Goal: Task Accomplishment & Management: Use online tool/utility

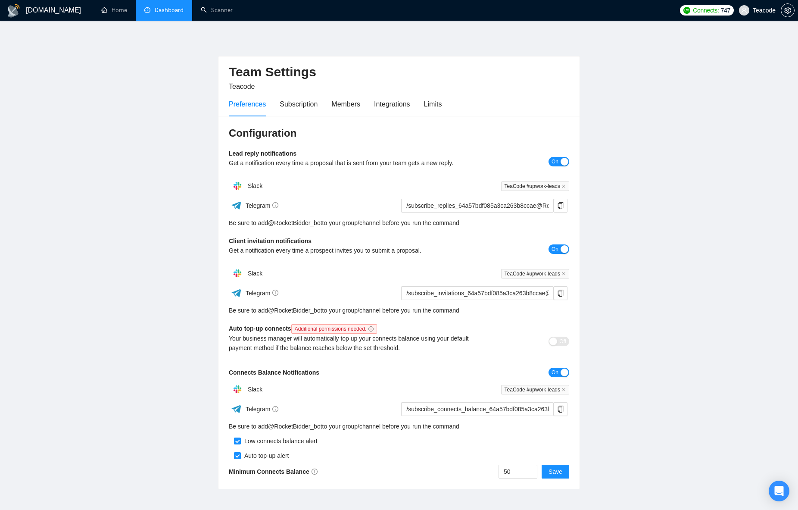
click at [160, 11] on link "Dashboard" at bounding box center [163, 9] width 39 height 7
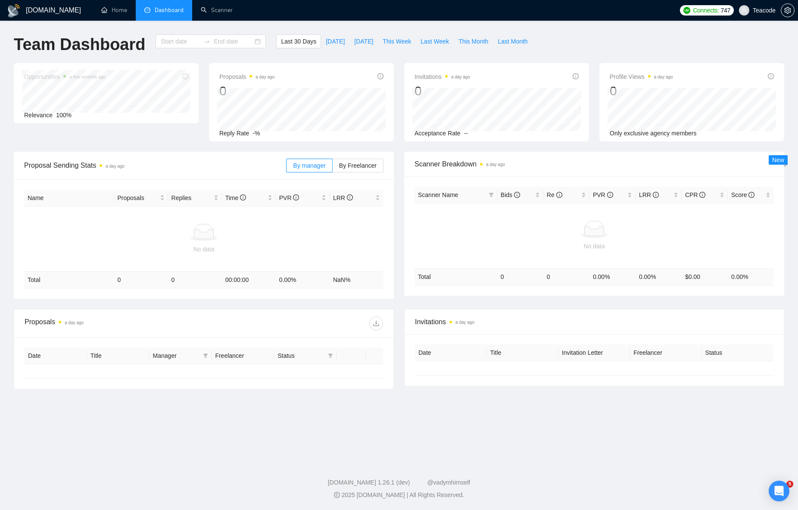
type input "[DATE]"
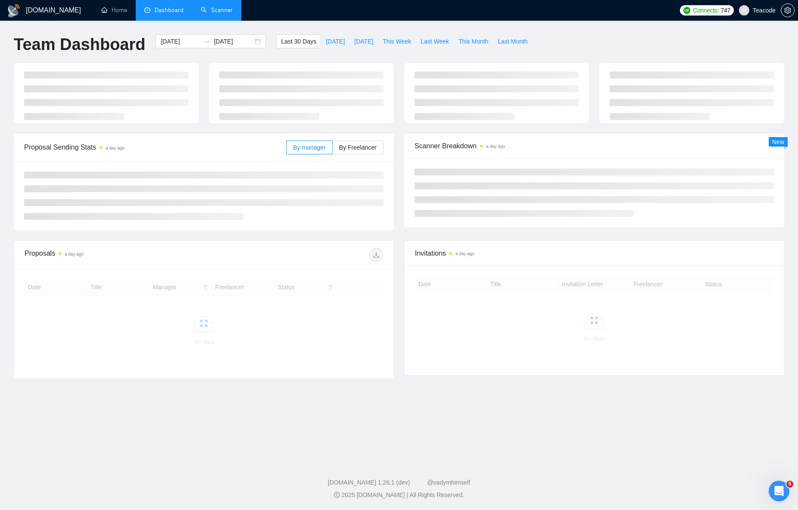
click at [219, 12] on link "Scanner" at bounding box center [217, 9] width 32 height 7
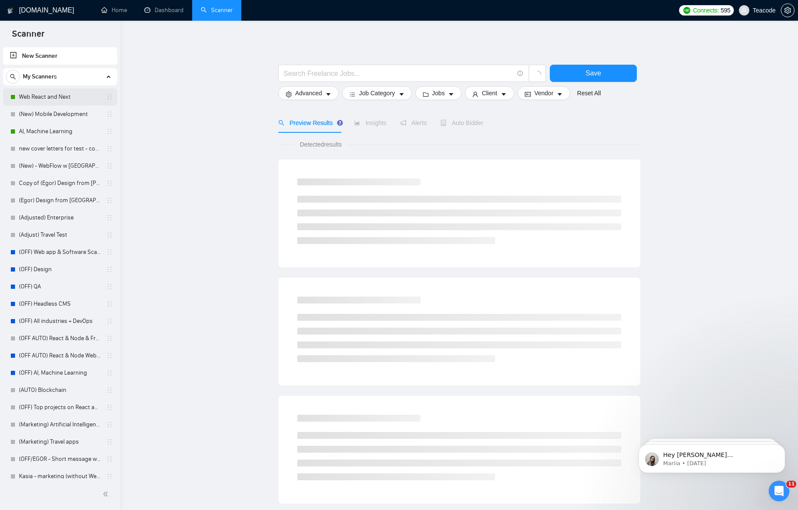
click at [56, 97] on link "Web React and Next" at bounding box center [60, 96] width 82 height 17
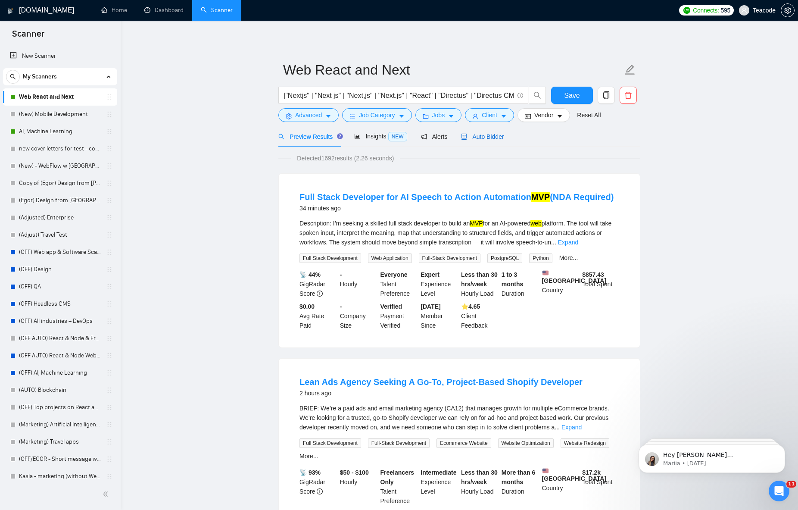
click at [492, 137] on span "Auto Bidder" at bounding box center [482, 136] width 43 height 7
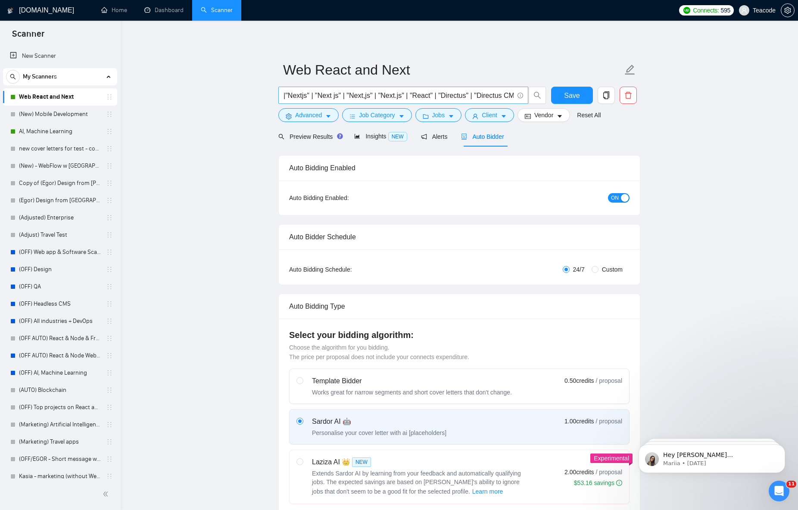
click at [494, 100] on span "|"Nextjs" | "Next js" | "Next,js" | "Next.js" | "React" | "Directus" | "Directu…" at bounding box center [403, 95] width 250 height 17
drag, startPoint x: 499, startPoint y: 95, endPoint x: 224, endPoint y: 99, distance: 274.9
click at [127, 12] on link "Home" at bounding box center [114, 9] width 26 height 7
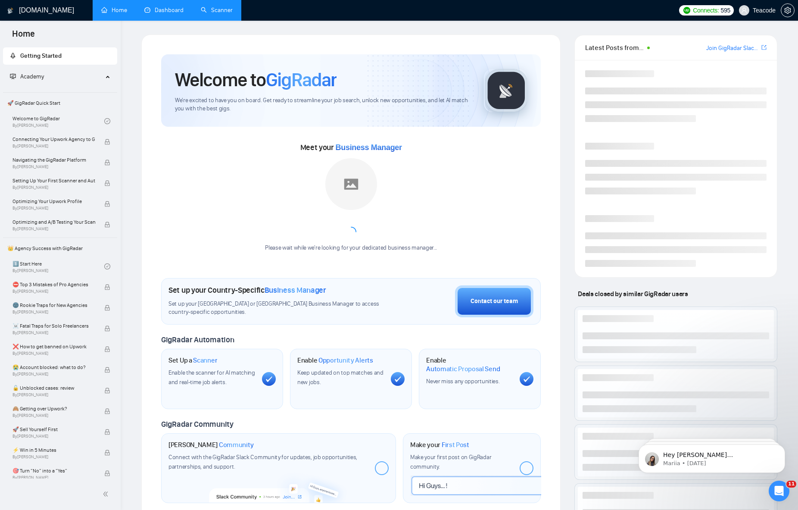
click at [158, 14] on link "Dashboard" at bounding box center [163, 9] width 39 height 7
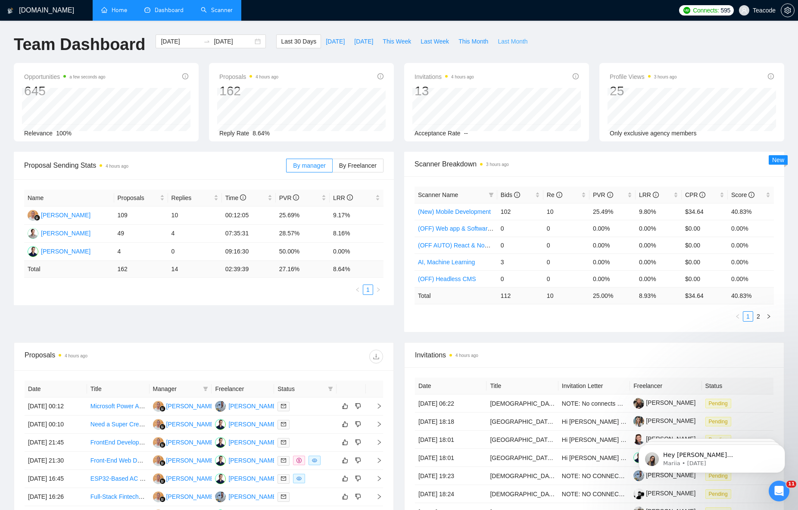
click at [499, 41] on span "Last Month" at bounding box center [513, 41] width 30 height 9
type input "[DATE]"
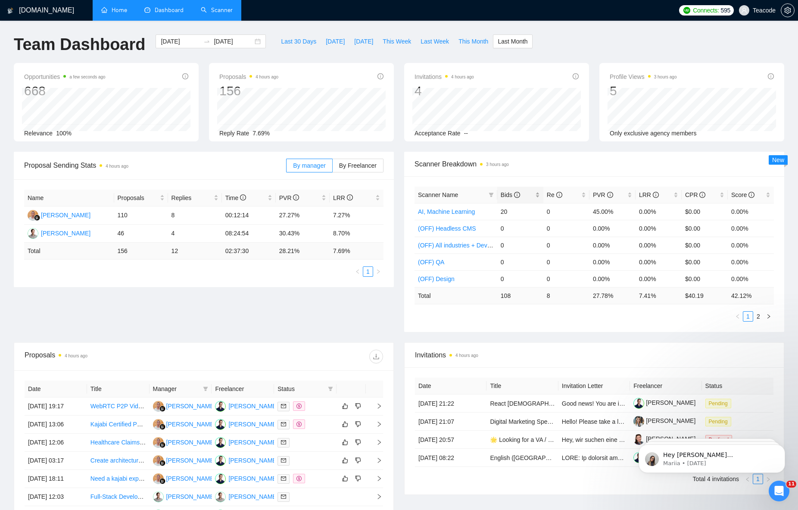
click at [527, 194] on span "Bids" at bounding box center [517, 194] width 33 height 9
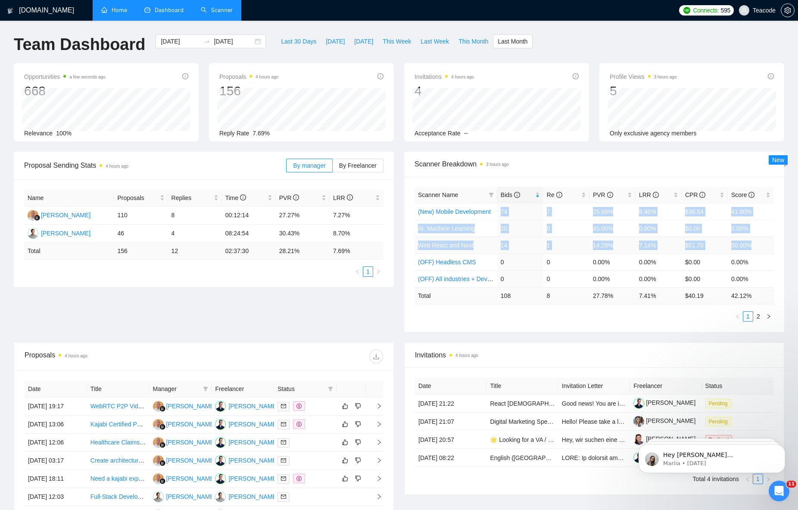
drag, startPoint x: 502, startPoint y: 209, endPoint x: 771, endPoint y: 246, distance: 270.9
click at [771, 246] on tbody "(New) Mobile Development 74 7 25.68% 9.46% $38.54 41.00% AI, Machine Learning 2…" at bounding box center [594, 245] width 359 height 84
click at [661, 233] on td "0.00%" at bounding box center [659, 228] width 46 height 17
drag, startPoint x: 581, startPoint y: 228, endPoint x: 627, endPoint y: 228, distance: 45.2
click at [627, 228] on tr "AI, Machine Learning 20 0 45.00% 0.00% $0.00 0.00%" at bounding box center [594, 228] width 359 height 17
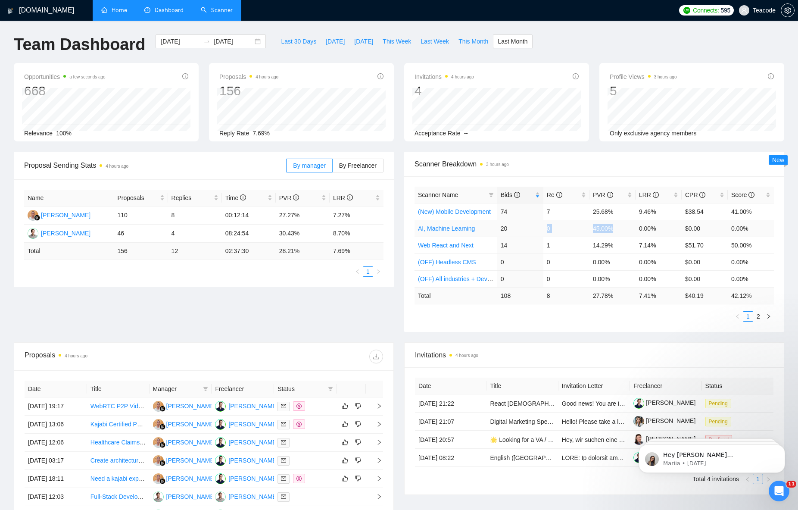
drag, startPoint x: 500, startPoint y: 234, endPoint x: 630, endPoint y: 229, distance: 129.4
click at [630, 229] on tr "AI, Machine Learning 20 0 45.00% 0.00% $0.00 0.00%" at bounding box center [594, 228] width 359 height 17
click at [612, 229] on td "45.00%" at bounding box center [612, 228] width 46 height 17
click at [306, 41] on span "Last 30 Days" at bounding box center [298, 41] width 35 height 9
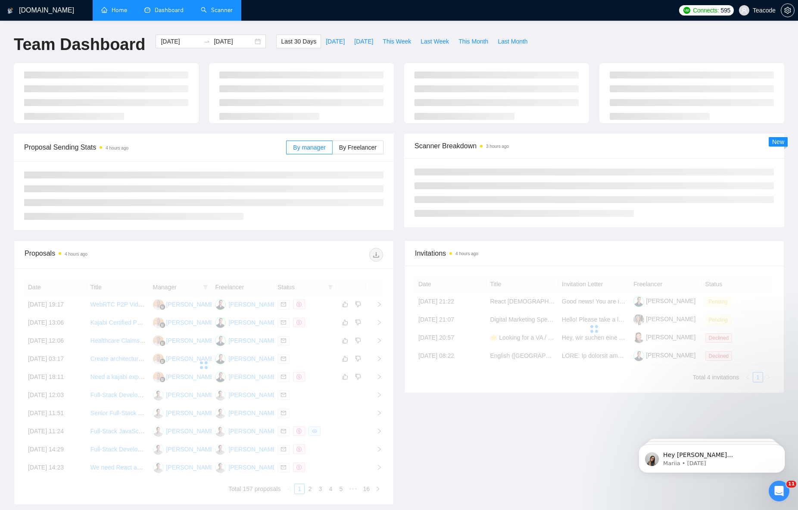
type input "[DATE]"
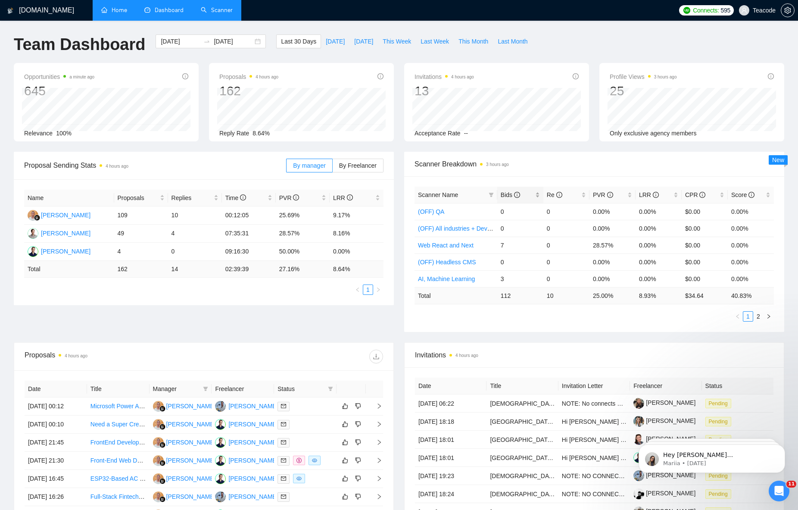
click at [537, 192] on div "Bids" at bounding box center [520, 194] width 39 height 9
click at [406, 42] on span "This Week" at bounding box center [397, 41] width 28 height 9
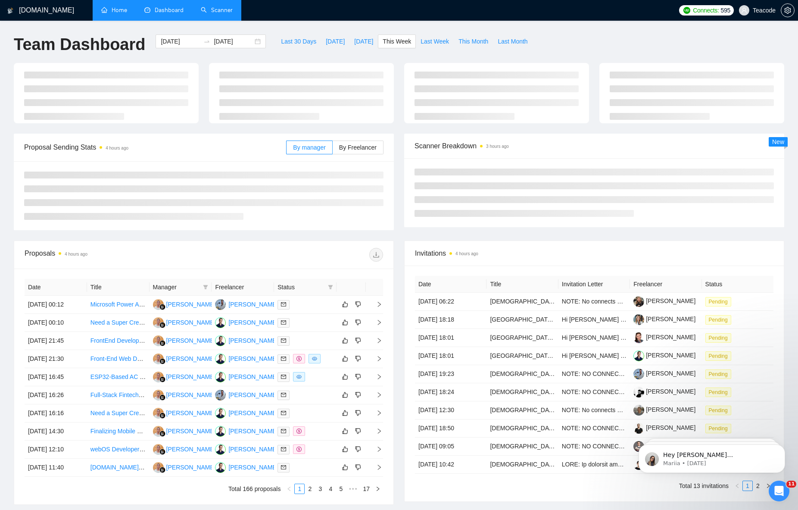
type input "[DATE]"
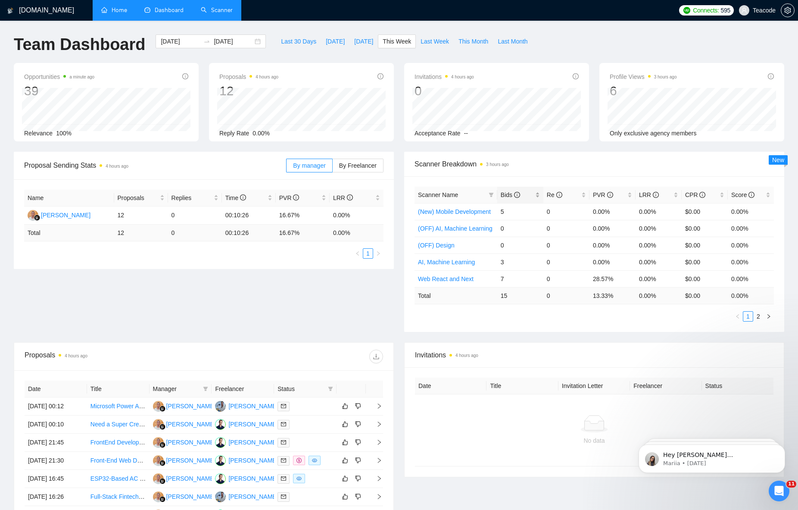
click at [526, 191] on span "Bids" at bounding box center [517, 194] width 33 height 9
click at [247, 41] on div "[DATE] [DATE]" at bounding box center [211, 41] width 110 height 14
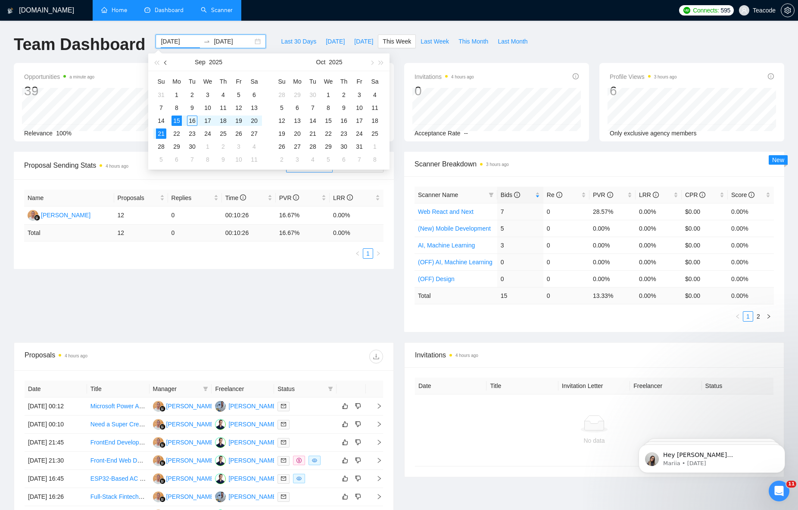
click at [162, 62] on button "button" at bounding box center [165, 61] width 9 height 17
type input "[DATE]"
click at [241, 95] on div "1" at bounding box center [239, 95] width 10 height 10
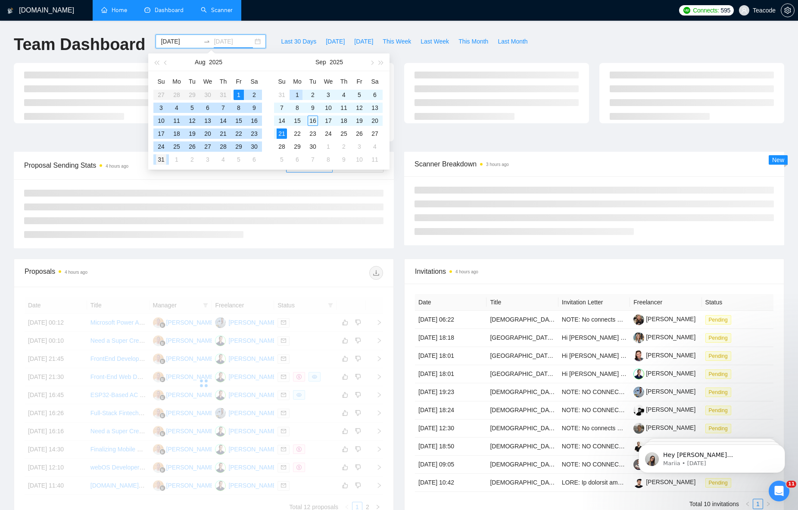
type input "[DATE]"
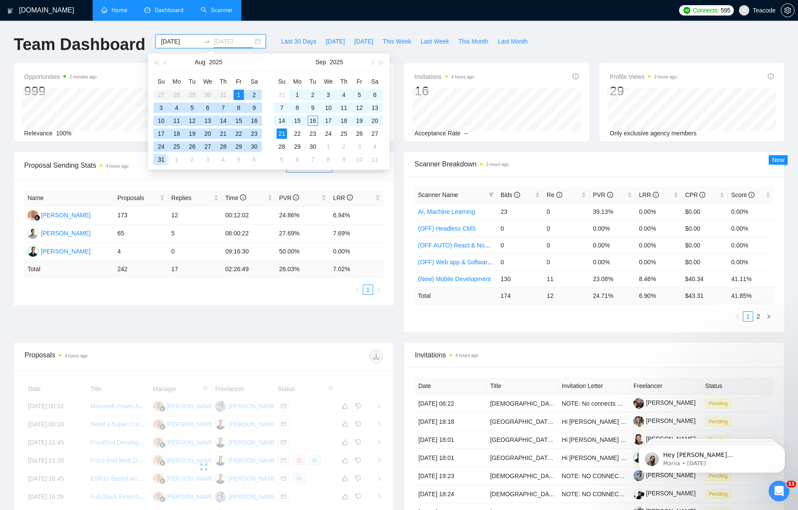
click at [159, 160] on div "31" at bounding box center [161, 159] width 10 height 10
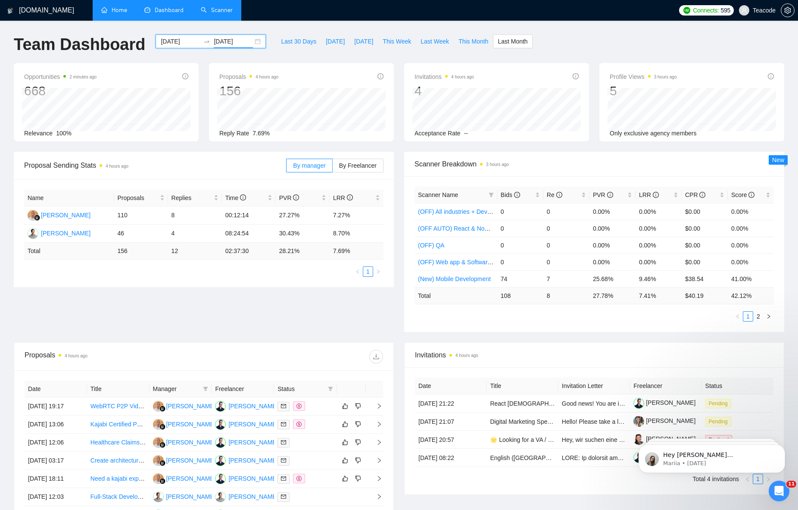
click at [214, 12] on link "Scanner" at bounding box center [217, 9] width 32 height 7
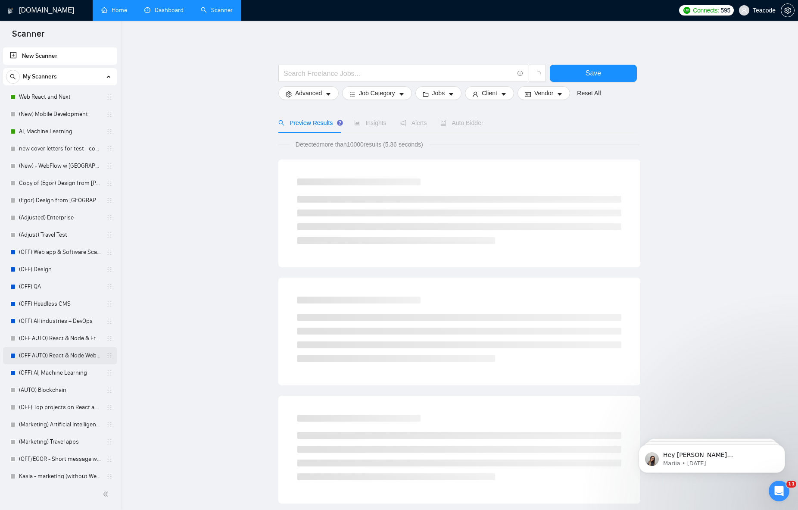
scroll to position [6, 0]
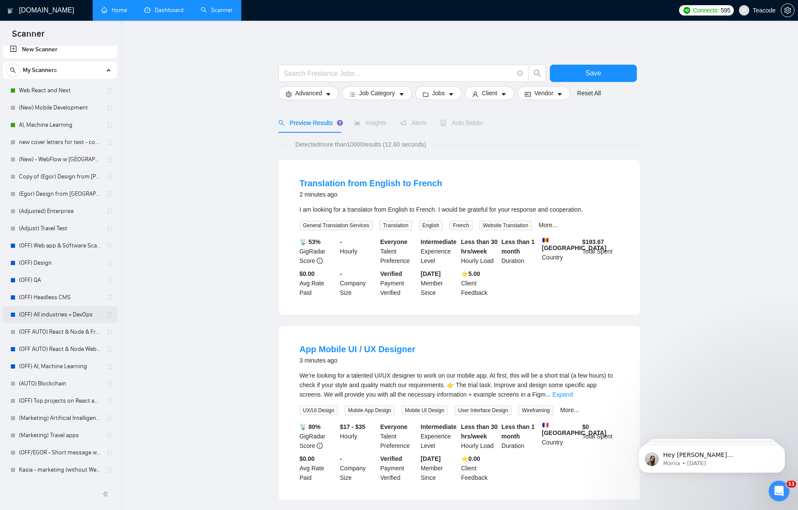
click at [62, 316] on link "(OFF) All industries + DevOps" at bounding box center [60, 314] width 82 height 17
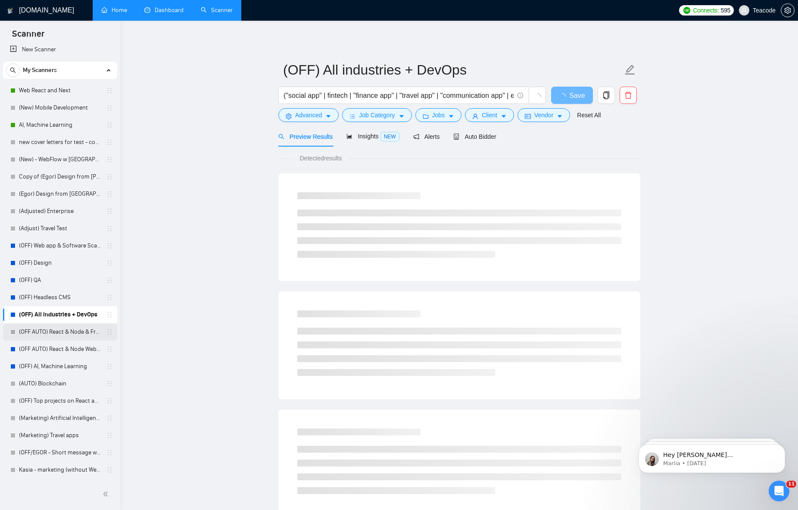
click at [66, 331] on link "(OFF AUTO) React & Node & Frameworks - Lower rate & No activity from lead" at bounding box center [60, 331] width 82 height 17
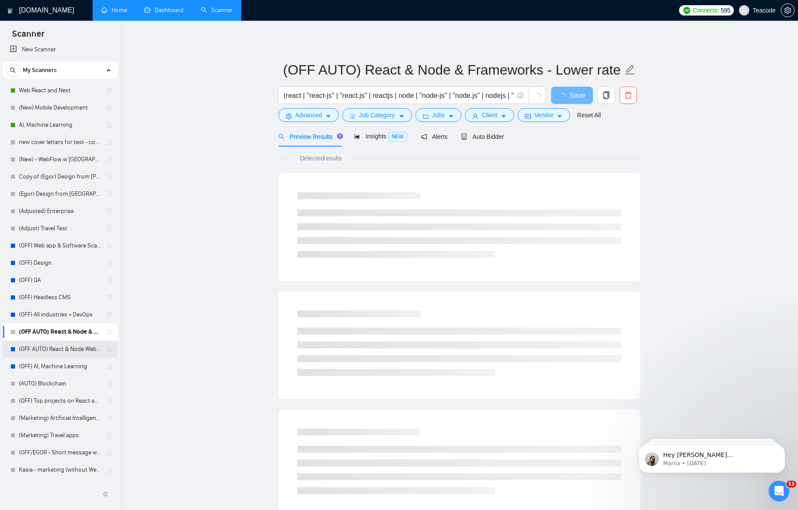
click at [69, 349] on link "(OFF AUTO) React & Node Websites and Apps" at bounding box center [60, 348] width 82 height 17
click at [68, 366] on link "(OFF) AI, Machine Learning" at bounding box center [60, 366] width 82 height 17
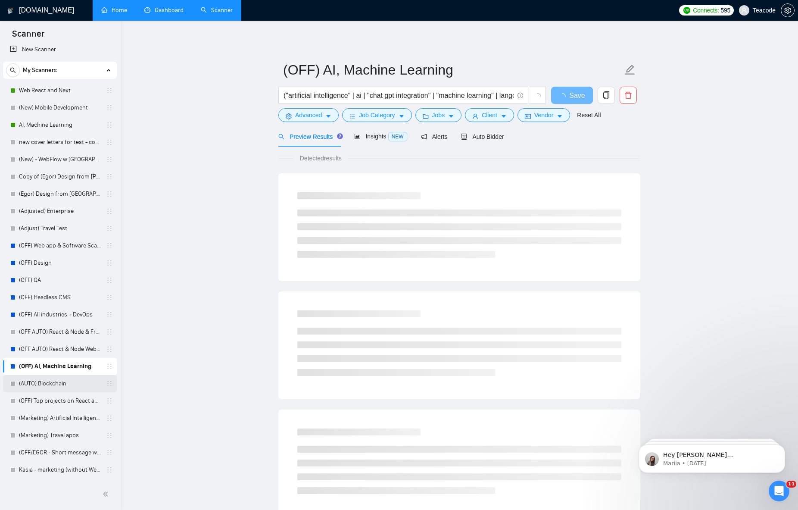
click at [57, 383] on link "(AUTO) Blockchain" at bounding box center [60, 383] width 82 height 17
click at [61, 400] on link "(OFF) Top projects on React and Node" at bounding box center [60, 400] width 82 height 17
click at [127, 14] on link "Home" at bounding box center [114, 9] width 26 height 7
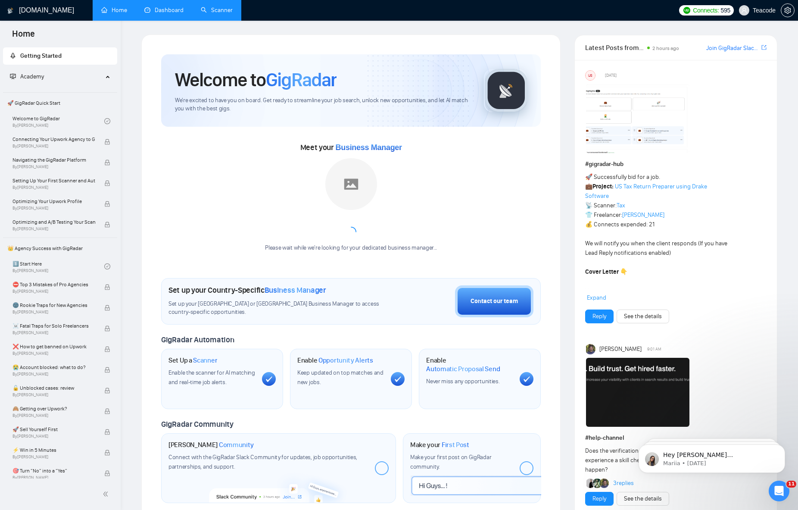
click at [206, 9] on link "Scanner" at bounding box center [217, 9] width 32 height 7
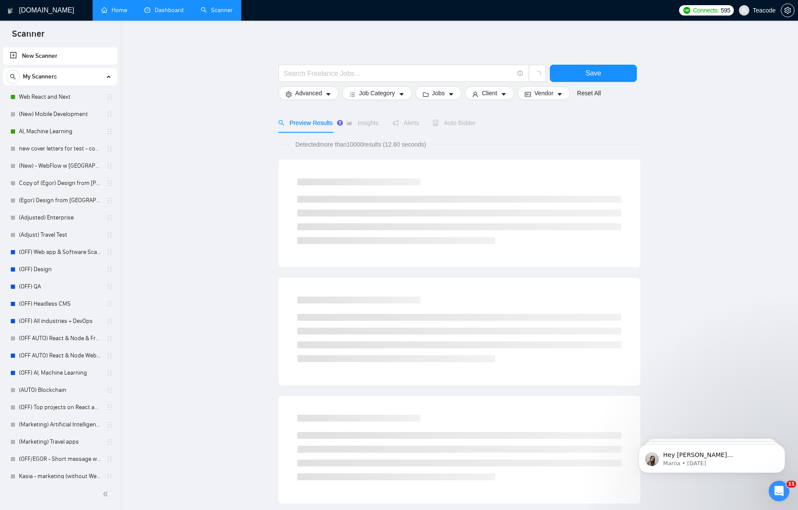
click at [178, 12] on link "Dashboard" at bounding box center [163, 9] width 39 height 7
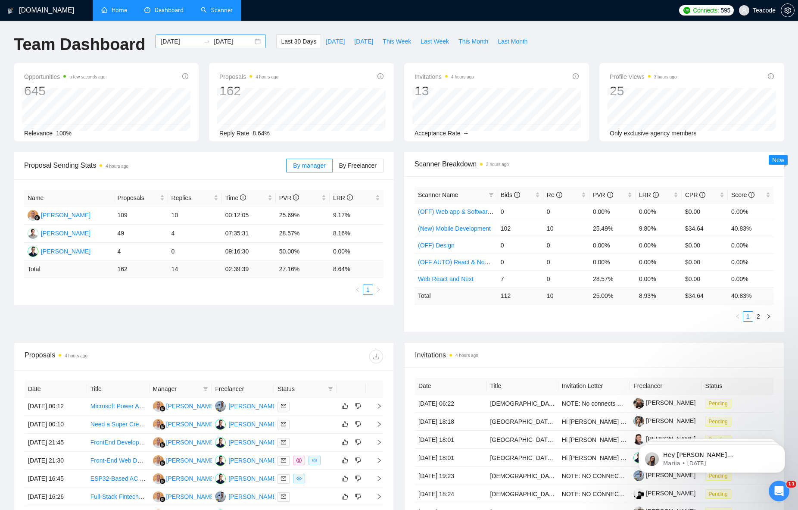
click at [252, 43] on div "[DATE] [DATE]" at bounding box center [211, 41] width 110 height 14
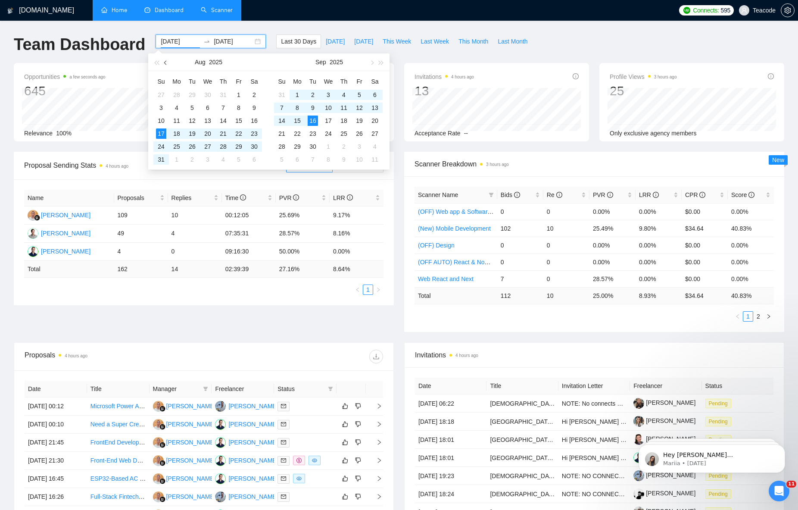
click at [166, 61] on span "button" at bounding box center [166, 62] width 4 height 4
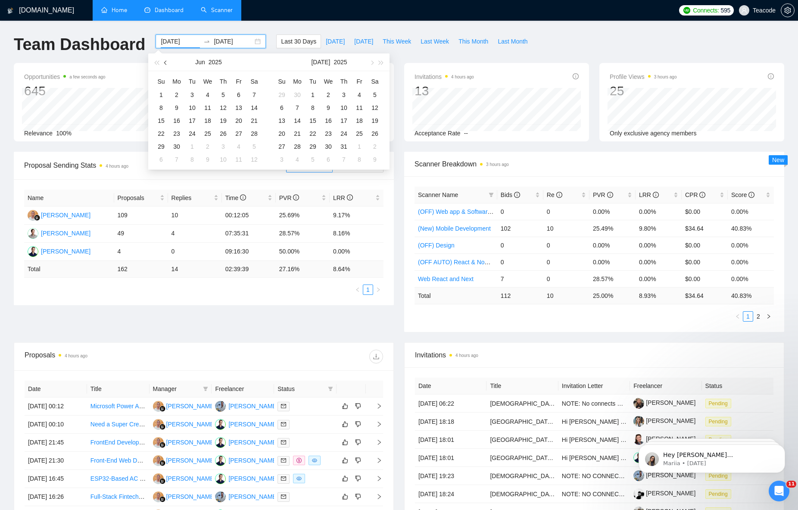
click at [166, 61] on span "button" at bounding box center [166, 62] width 4 height 4
click at [169, 39] on input "[DATE]" at bounding box center [180, 41] width 39 height 9
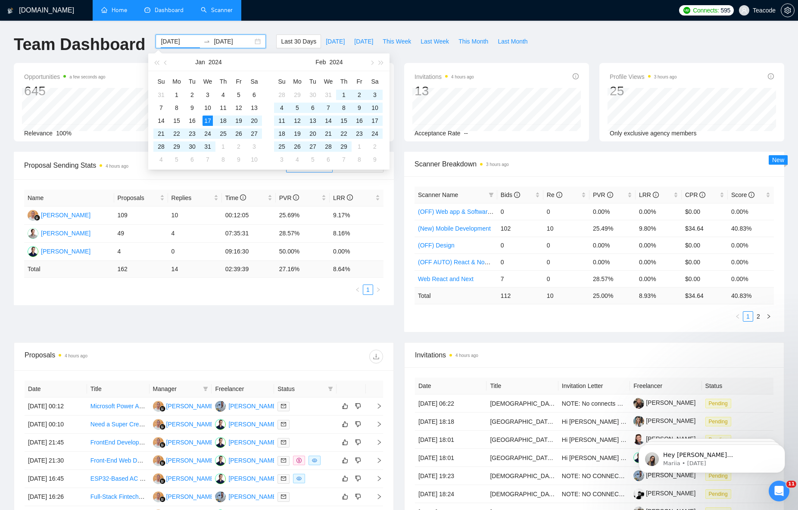
click at [241, 34] on div "[DOMAIN_NAME] Home Dashboard Scanner Connects: 595 Teacode Team Dashboard [DATE…" at bounding box center [399, 341] width 798 height 683
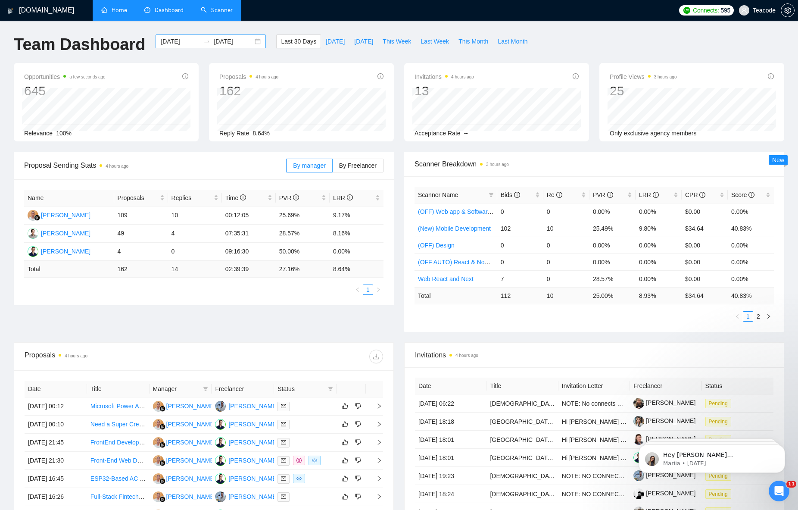
click at [178, 41] on input "[DATE]" at bounding box center [180, 41] width 39 height 9
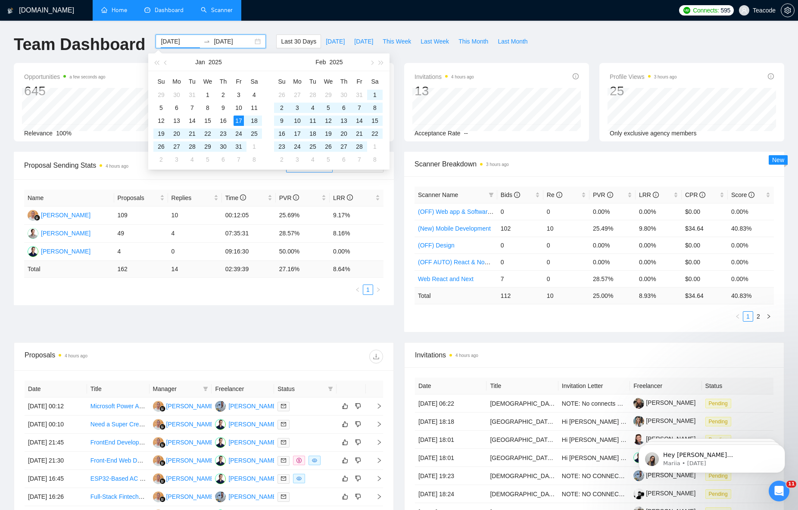
type input "[DATE]"
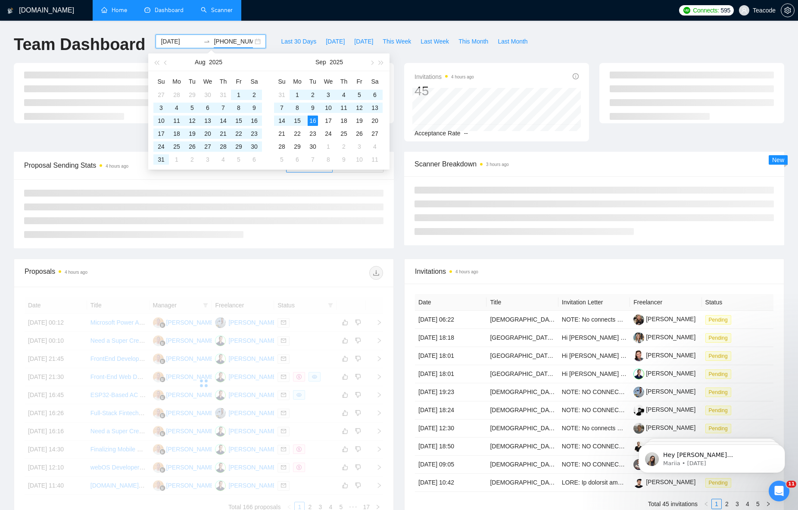
type input "[PHONE_NUMBER]"
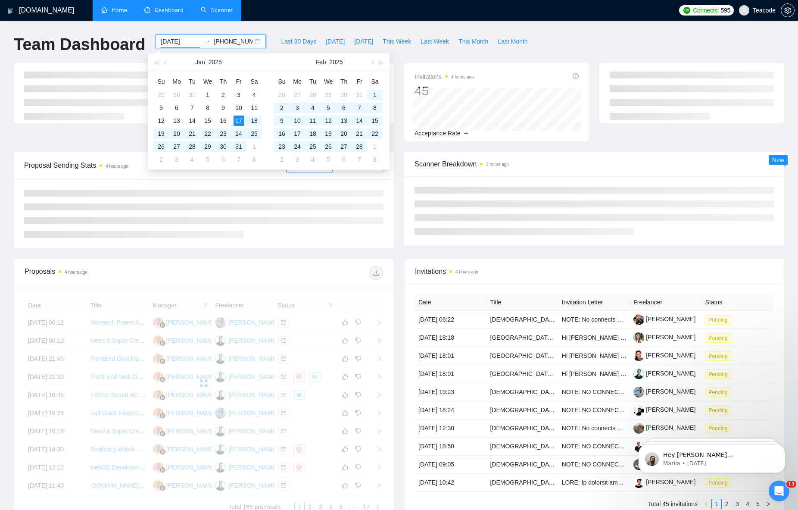
click at [172, 42] on input "[DATE]" at bounding box center [180, 41] width 39 height 9
click at [168, 42] on input "[DATE]" at bounding box center [180, 41] width 39 height 9
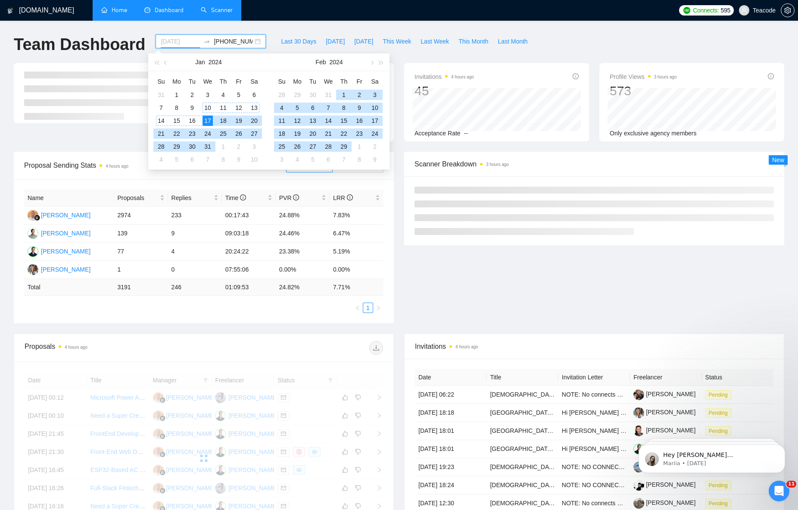
type input "[DATE]"
click at [209, 121] on div "17" at bounding box center [208, 120] width 10 height 10
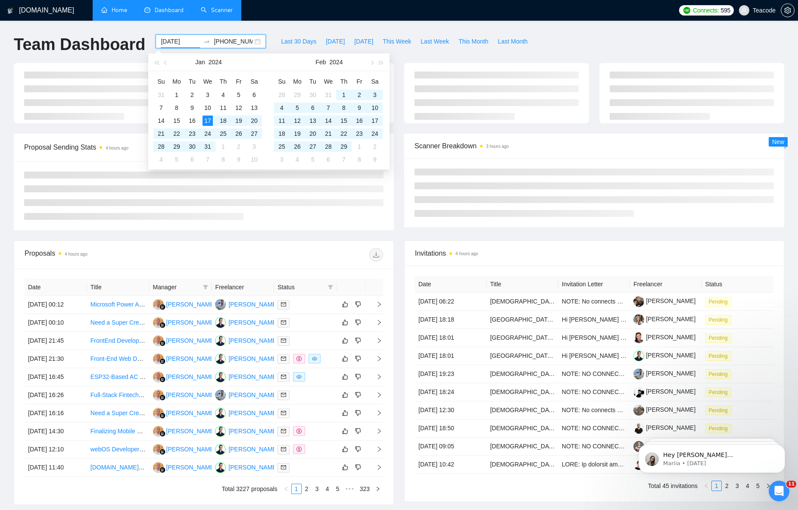
type input "[DATE]"
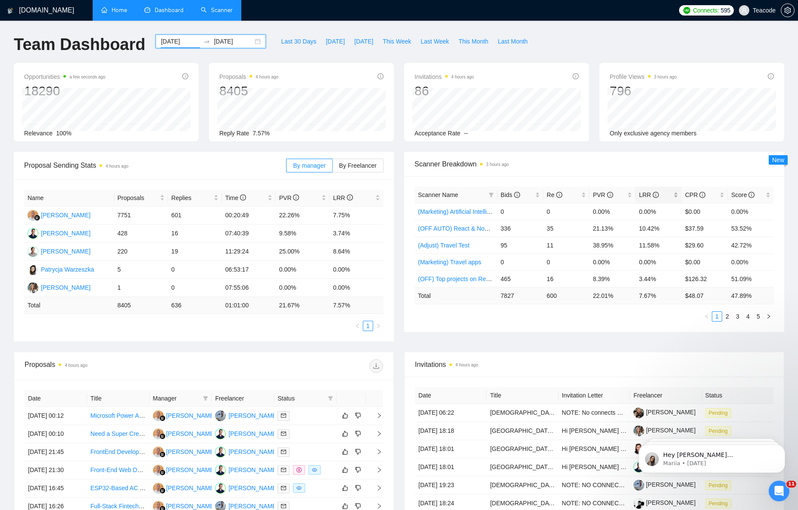
type input "[DATE]"
click at [660, 193] on span "LRR" at bounding box center [655, 194] width 33 height 9
click at [663, 194] on span "LRR" at bounding box center [655, 194] width 33 height 9
drag, startPoint x: 499, startPoint y: 228, endPoint x: 663, endPoint y: 227, distance: 163.7
click at [663, 227] on tr "(OFF) AI, Machine Learning 490 70 31.02% 14.29% $27.61 42.93%" at bounding box center [594, 228] width 359 height 17
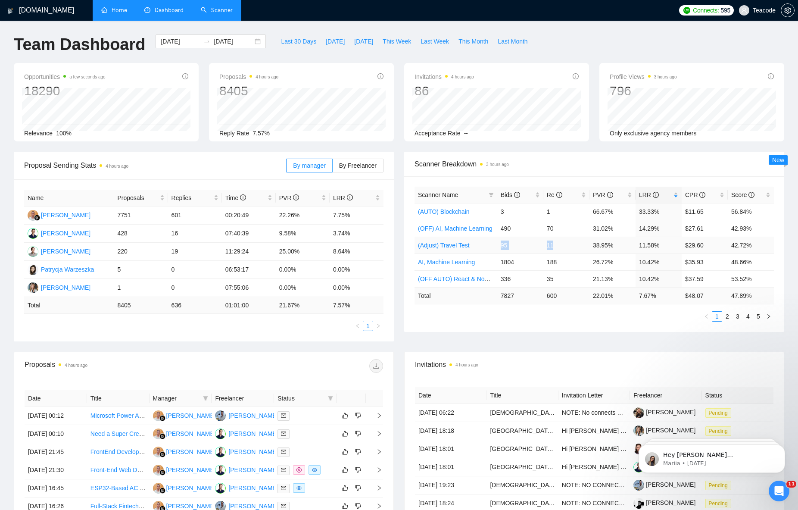
drag, startPoint x: 500, startPoint y: 248, endPoint x: 564, endPoint y: 249, distance: 64.2
click at [564, 249] on tr "(Adjust) Travel Test 95 11 38.95% 11.58% $29.60 42.72%" at bounding box center [594, 245] width 359 height 17
drag, startPoint x: 641, startPoint y: 246, endPoint x: 664, endPoint y: 246, distance: 22.8
click at [664, 246] on td "11.58%" at bounding box center [659, 245] width 46 height 17
click at [726, 317] on link "2" at bounding box center [727, 316] width 9 height 9
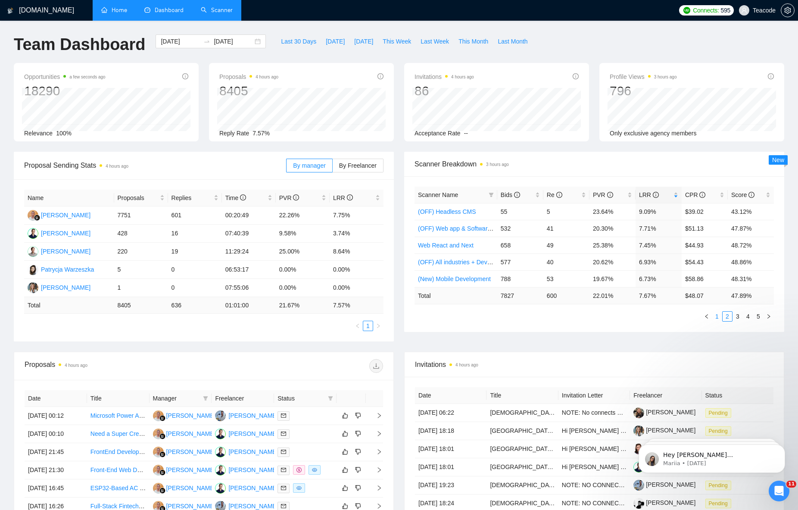
click at [716, 315] on link "1" at bounding box center [716, 316] width 9 height 9
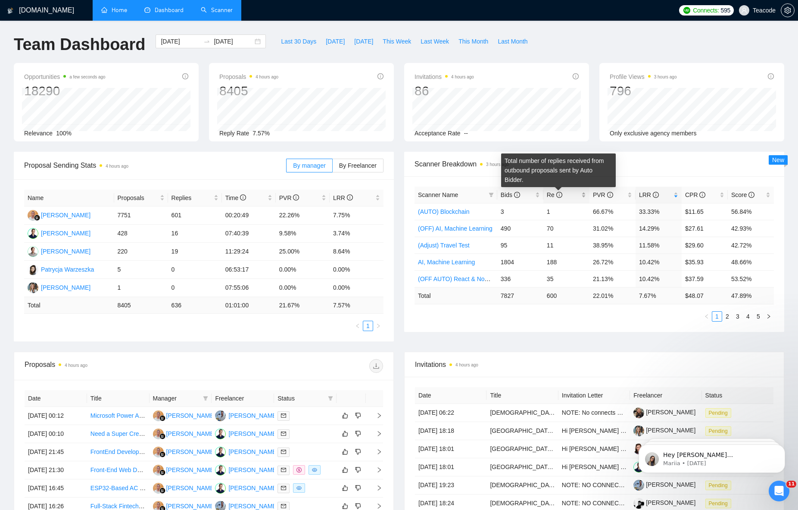
click at [559, 195] on icon "info-circle" at bounding box center [559, 194] width 1 height 3
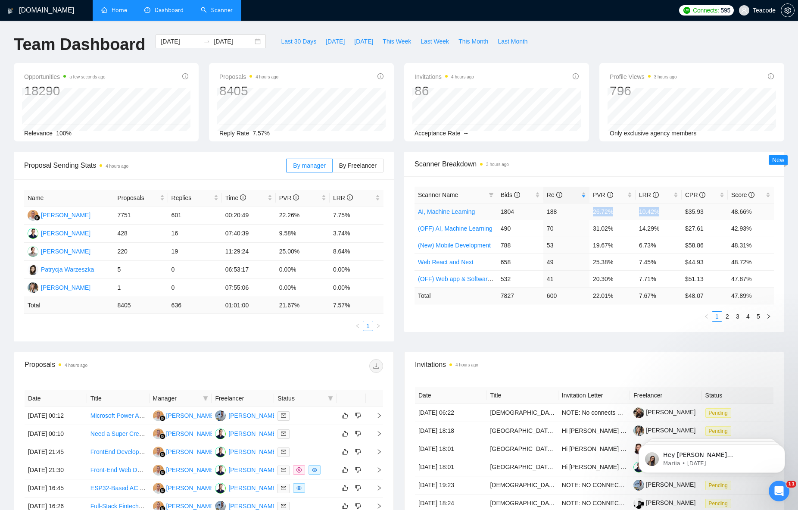
drag, startPoint x: 589, startPoint y: 208, endPoint x: 676, endPoint y: 211, distance: 88.0
click at [676, 211] on tr "AI, Machine Learning 1804 188 26.72% 10.42% $35.93 48.66%" at bounding box center [594, 211] width 359 height 17
click at [531, 196] on span "Bids" at bounding box center [517, 194] width 33 height 9
drag, startPoint x: 637, startPoint y: 228, endPoint x: 663, endPoint y: 228, distance: 25.9
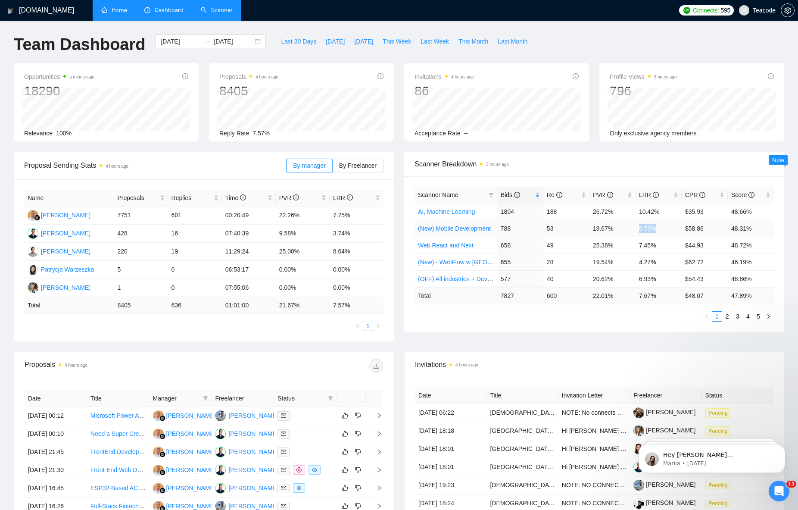
click at [663, 228] on td "6.73%" at bounding box center [659, 228] width 46 height 17
click at [220, 12] on link "Scanner" at bounding box center [217, 9] width 32 height 7
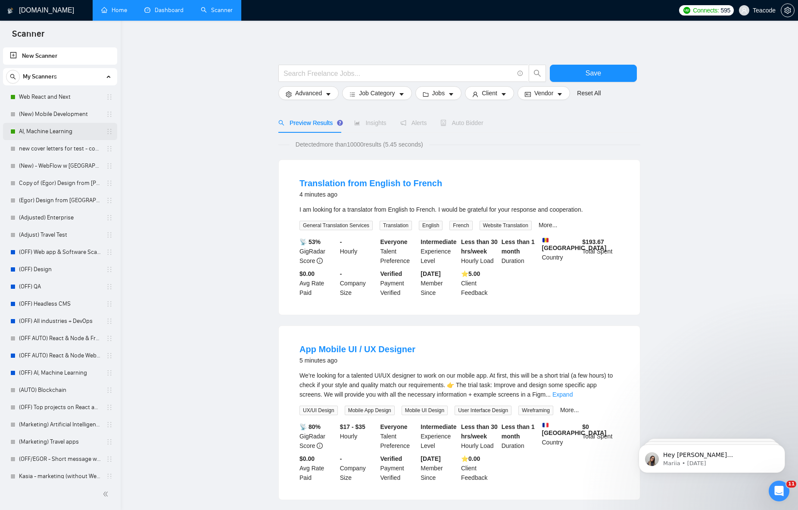
click at [62, 126] on link "AI, Machine Learning" at bounding box center [60, 131] width 82 height 17
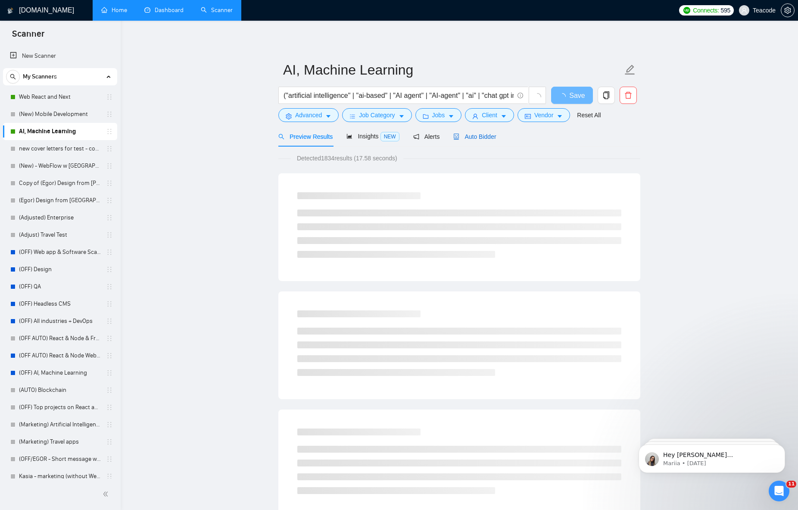
click at [489, 136] on span "Auto Bidder" at bounding box center [474, 136] width 43 height 7
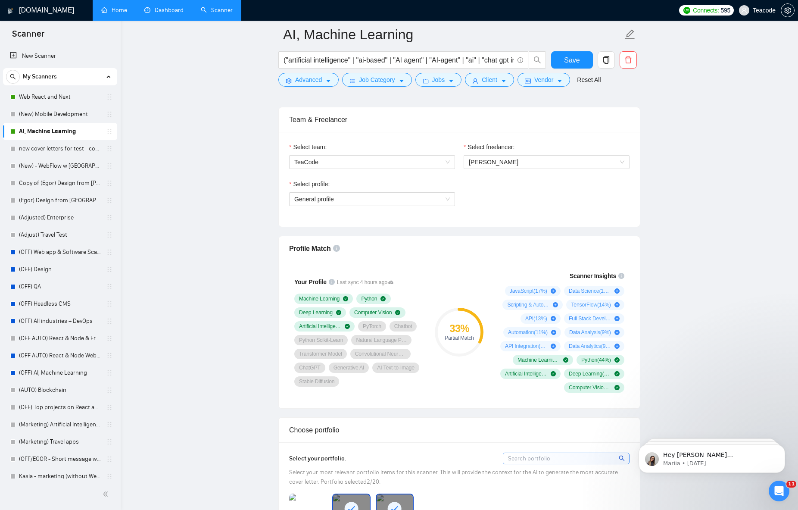
scroll to position [424, 0]
click at [437, 195] on span "General profile" at bounding box center [372, 198] width 156 height 13
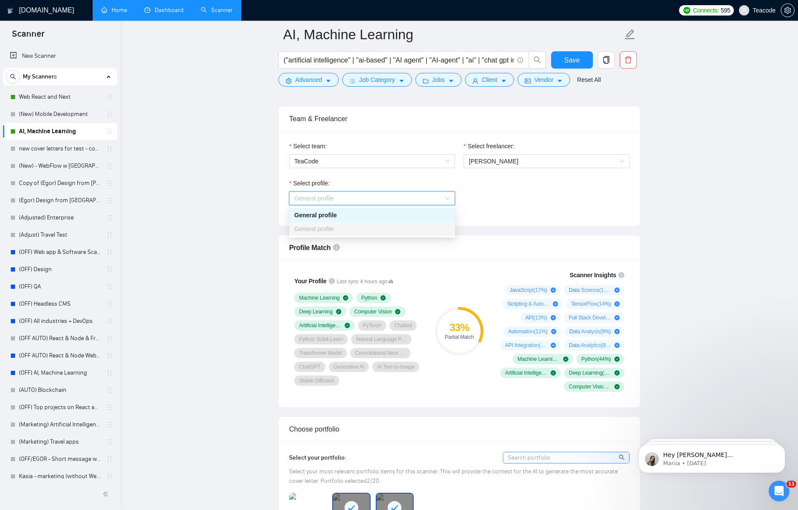
click at [533, 203] on div "Select profile: General profile" at bounding box center [459, 196] width 349 height 37
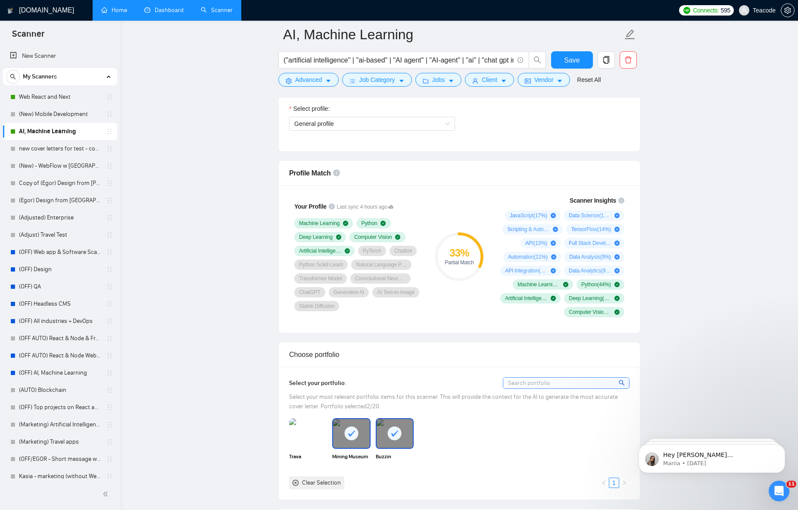
scroll to position [499, 0]
click at [334, 173] on icon "info-circle" at bounding box center [336, 172] width 7 height 7
click at [70, 99] on link "Web React and Next" at bounding box center [60, 96] width 82 height 17
